Goal: Communication & Community: Connect with others

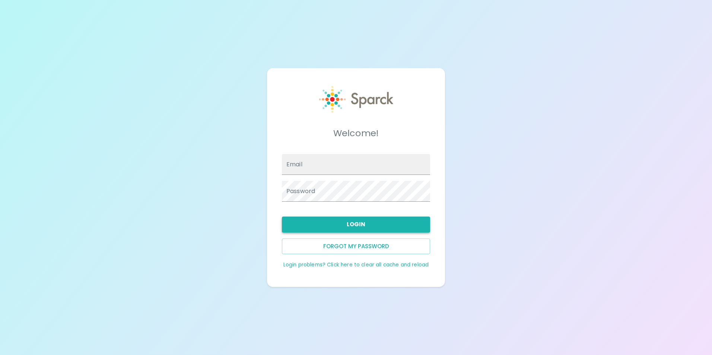
type input "[EMAIL_ADDRESS][DOMAIN_NAME]"
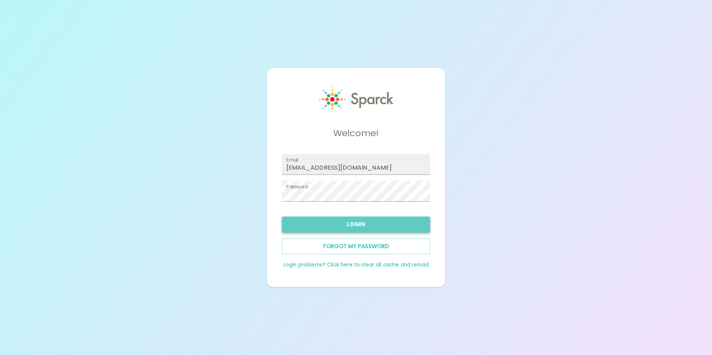
click at [333, 224] on button "Login" at bounding box center [356, 225] width 148 height 16
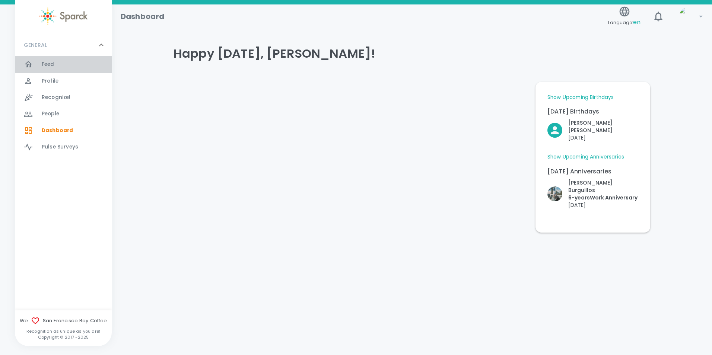
click at [52, 62] on span "Feed" at bounding box center [48, 64] width 13 height 7
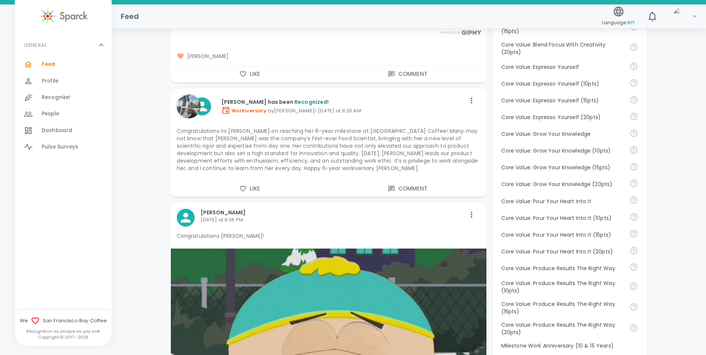
scroll to position [484, 0]
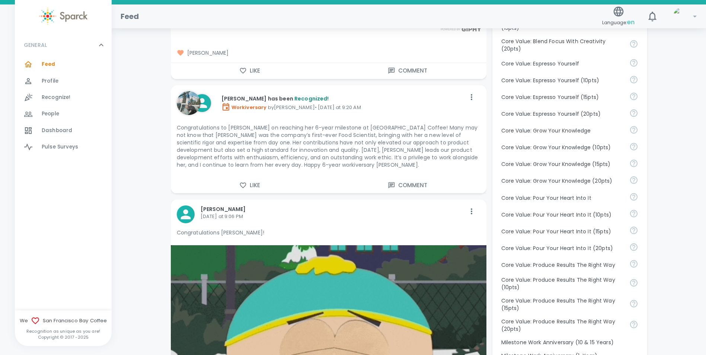
click at [242, 67] on icon "button" at bounding box center [242, 70] width 7 height 7
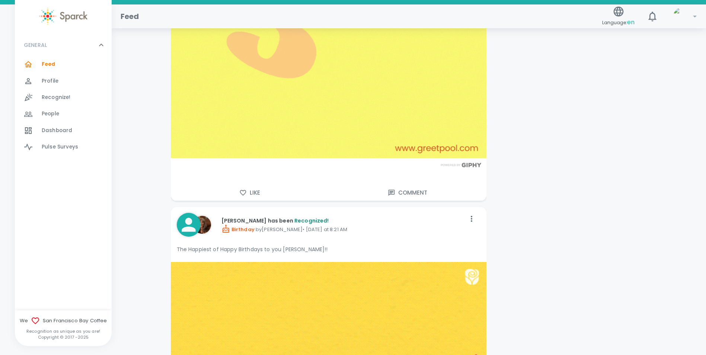
scroll to position [1154, 0]
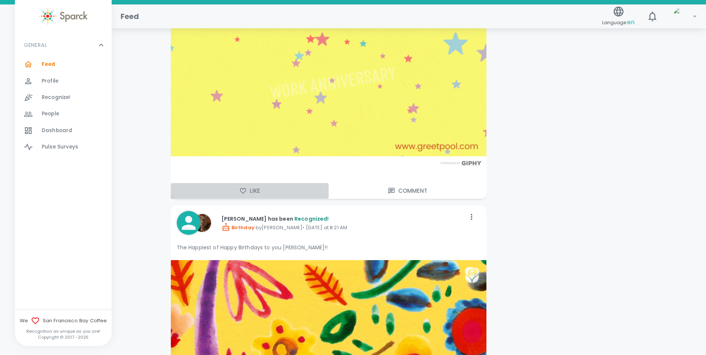
click at [241, 183] on button "Like" at bounding box center [250, 191] width 158 height 16
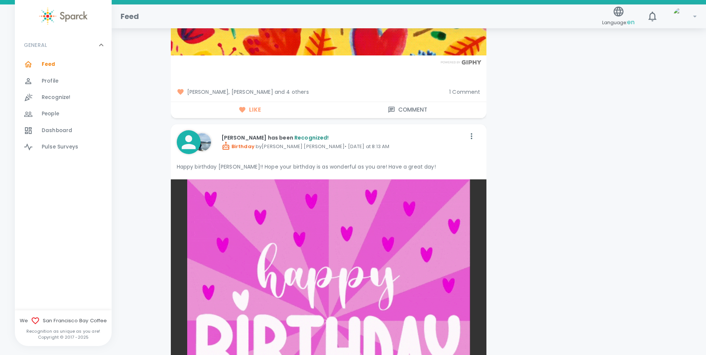
scroll to position [1676, 0]
